Goal: Transaction & Acquisition: Purchase product/service

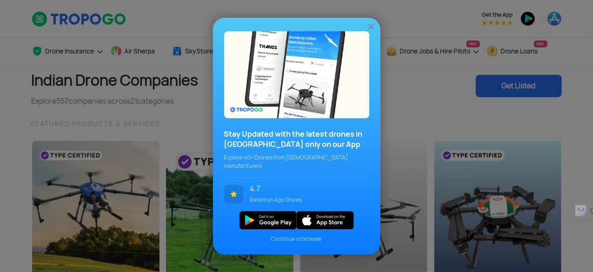
click at [374, 31] on img at bounding box center [371, 26] width 9 height 9
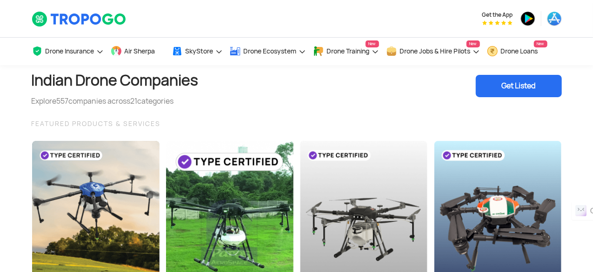
click at [249, 95] on div "Indian Drone Companies Explore 557 companies across 21 categories Get Listed" at bounding box center [297, 86] width 530 height 42
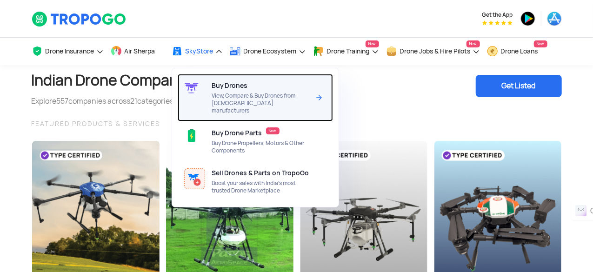
click at [221, 91] on div "Buy Drones View, Compare & Buy Drones from [DEMOGRAPHIC_DATA] manufacturers" at bounding box center [263, 97] width 102 height 47
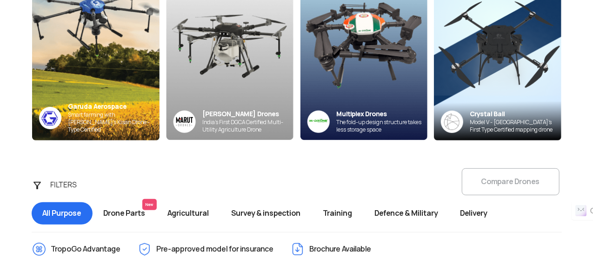
scroll to position [279, 0]
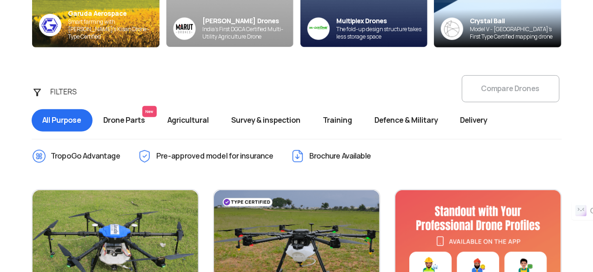
click at [488, 94] on div "FILTERS Compare Drones All Purpose Drone Parts New Agricultural Survey & inspec…" at bounding box center [297, 105] width 544 height 58
click at [482, 89] on div "FILTERS Compare Drones All Purpose Drone Parts New Agricultural Survey & inspec…" at bounding box center [297, 105] width 544 height 58
click at [477, 91] on div "FILTERS Compare Drones All Purpose Drone Parts New Agricultural Survey & inspec…" at bounding box center [297, 105] width 544 height 58
click at [57, 87] on div "FILTERS" at bounding box center [69, 92] width 49 height 19
click at [82, 120] on span "All Purpose" at bounding box center [62, 120] width 61 height 22
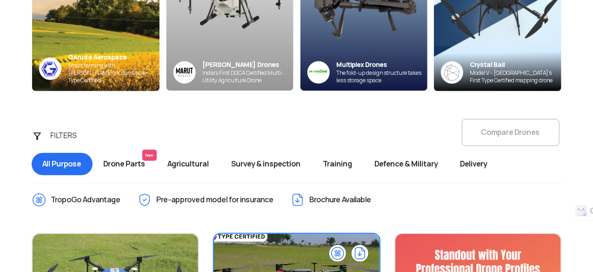
scroll to position [233, 0]
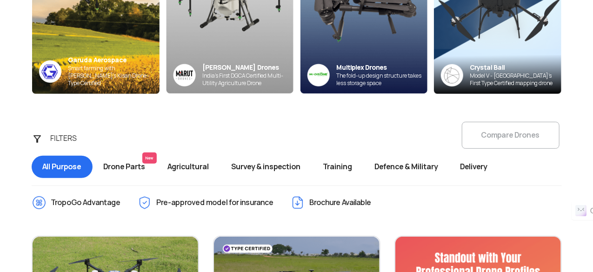
click at [496, 136] on div "FILTERS Compare Drones All Purpose Drone Parts New Agricultural Survey & inspec…" at bounding box center [297, 151] width 544 height 58
click at [136, 162] on span "Drone Parts New" at bounding box center [125, 167] width 64 height 22
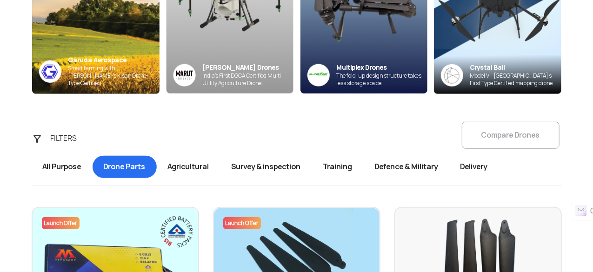
click at [201, 162] on span "Agricultural" at bounding box center [189, 167] width 64 height 22
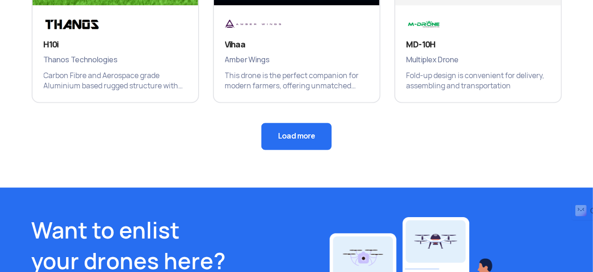
scroll to position [837, 0]
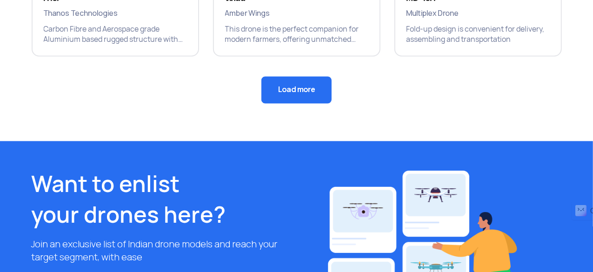
click at [276, 94] on button "Load more" at bounding box center [296, 90] width 70 height 27
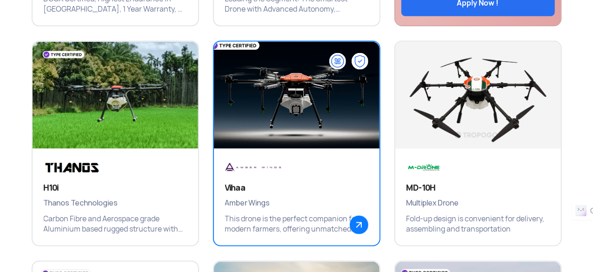
scroll to position [651, 0]
